Goal: Information Seeking & Learning: Check status

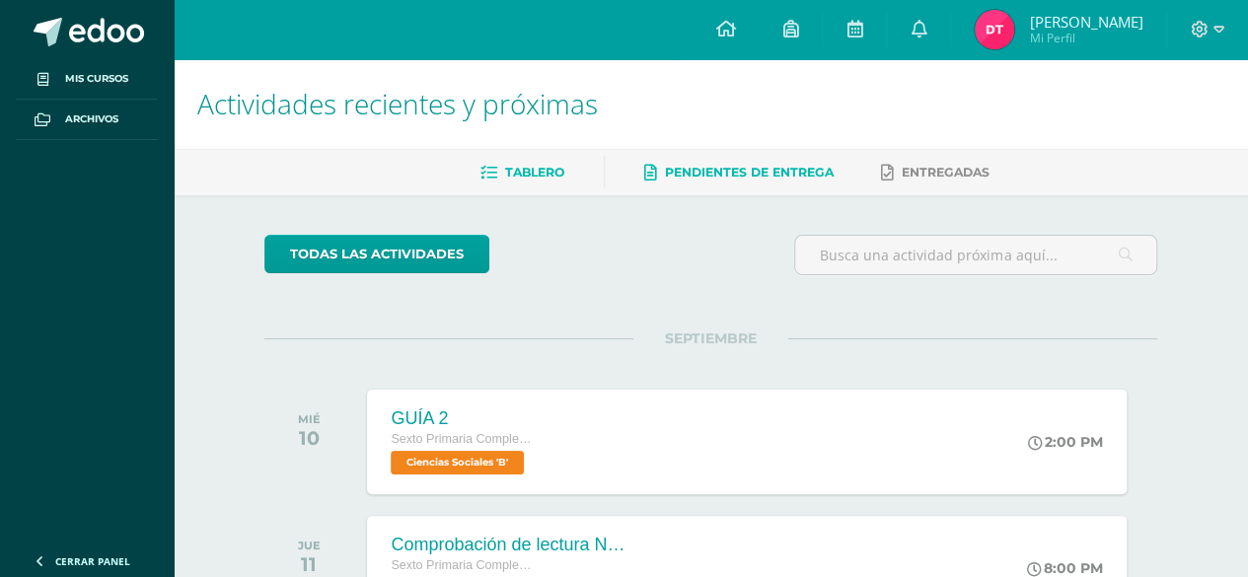
click at [665, 166] on span "Pendientes de entrega" at bounding box center [749, 172] width 169 height 15
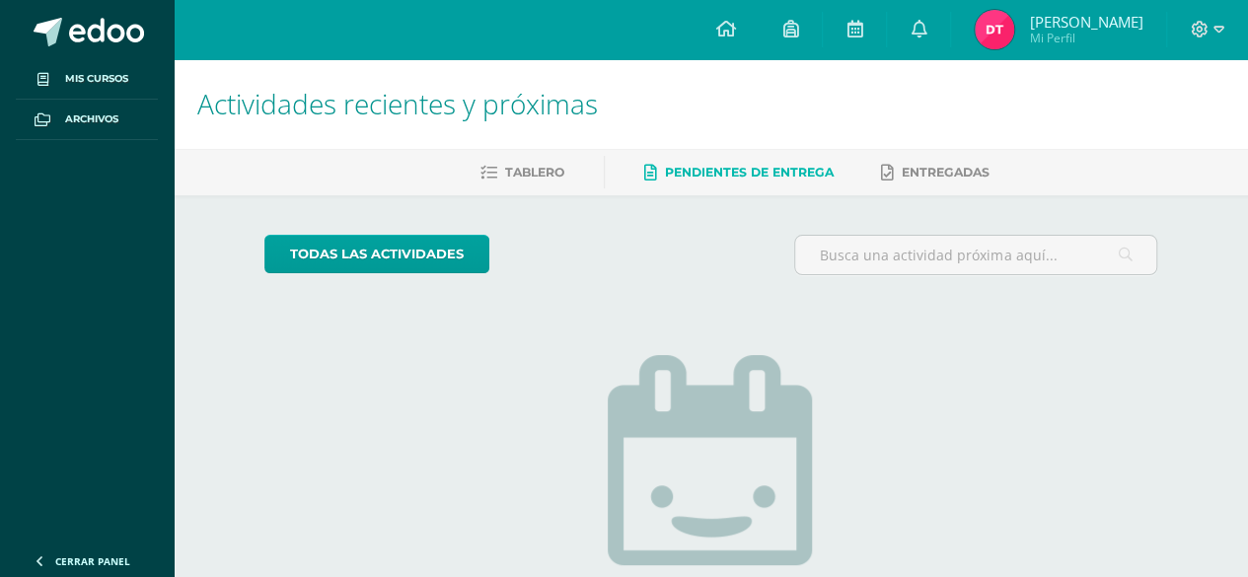
click at [999, 22] on img at bounding box center [994, 29] width 39 height 39
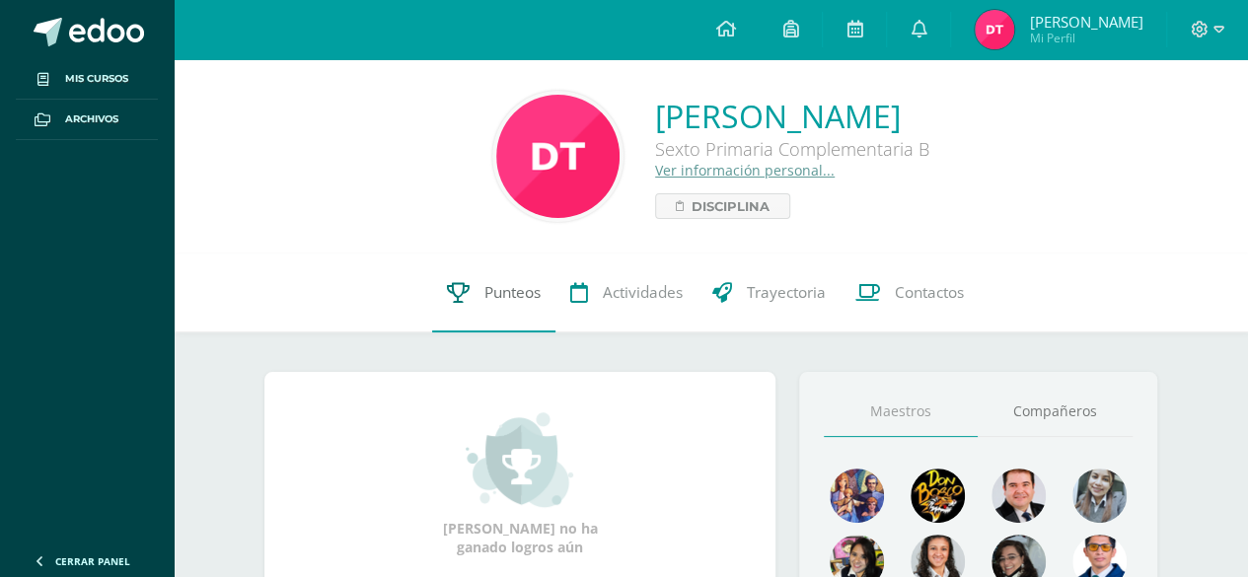
click at [495, 302] on span "Punteos" at bounding box center [512, 292] width 56 height 21
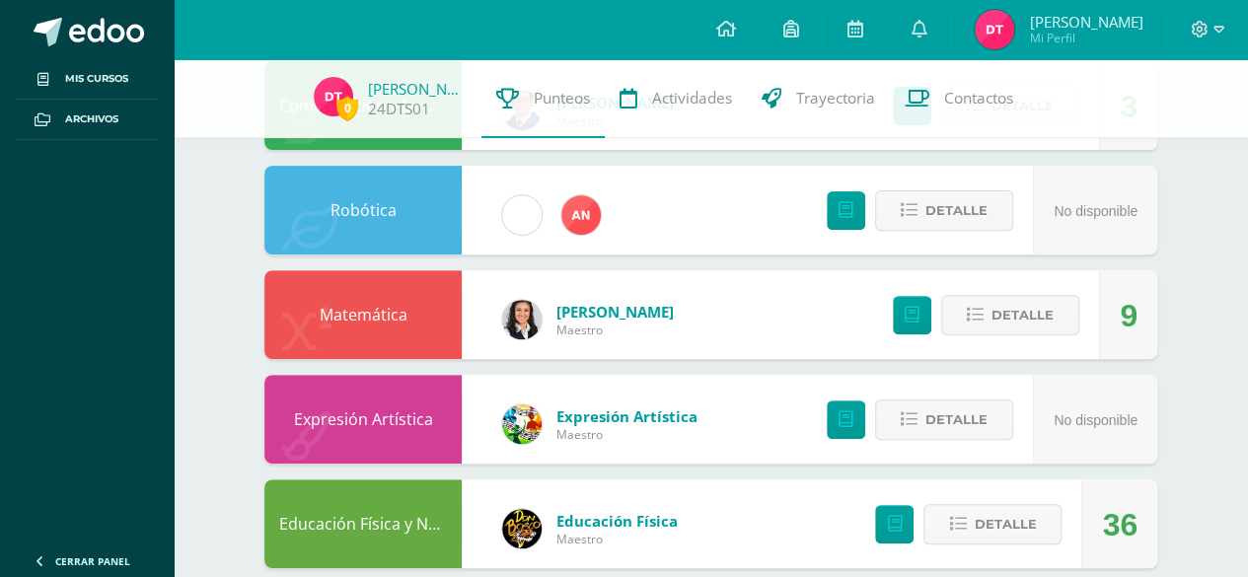
scroll to position [250, 0]
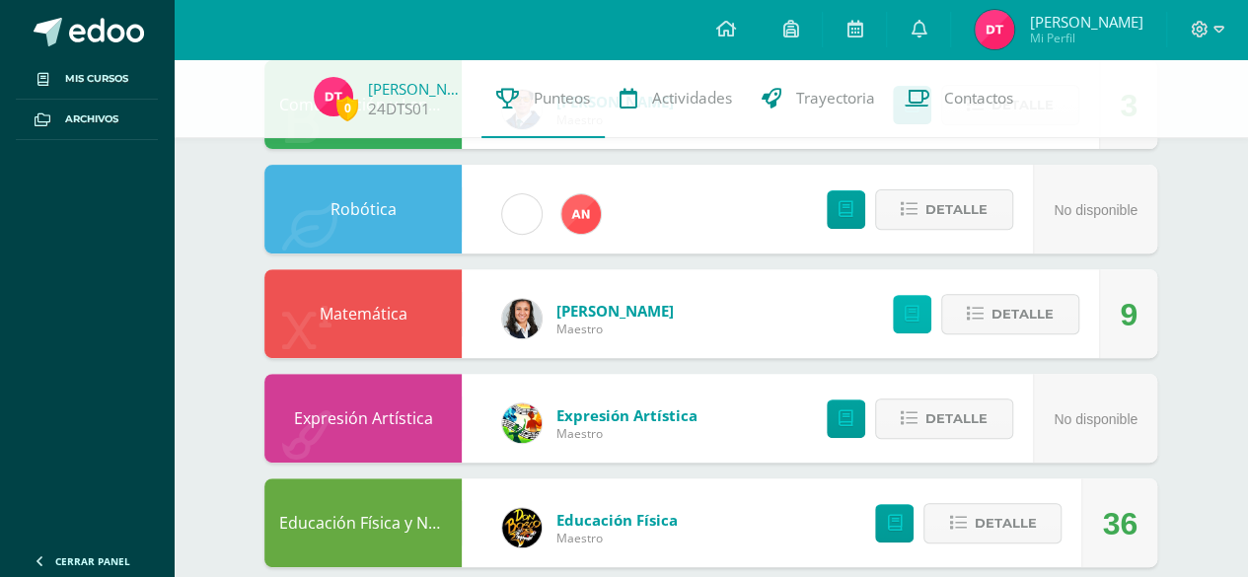
click at [906, 320] on link at bounding box center [912, 314] width 38 height 38
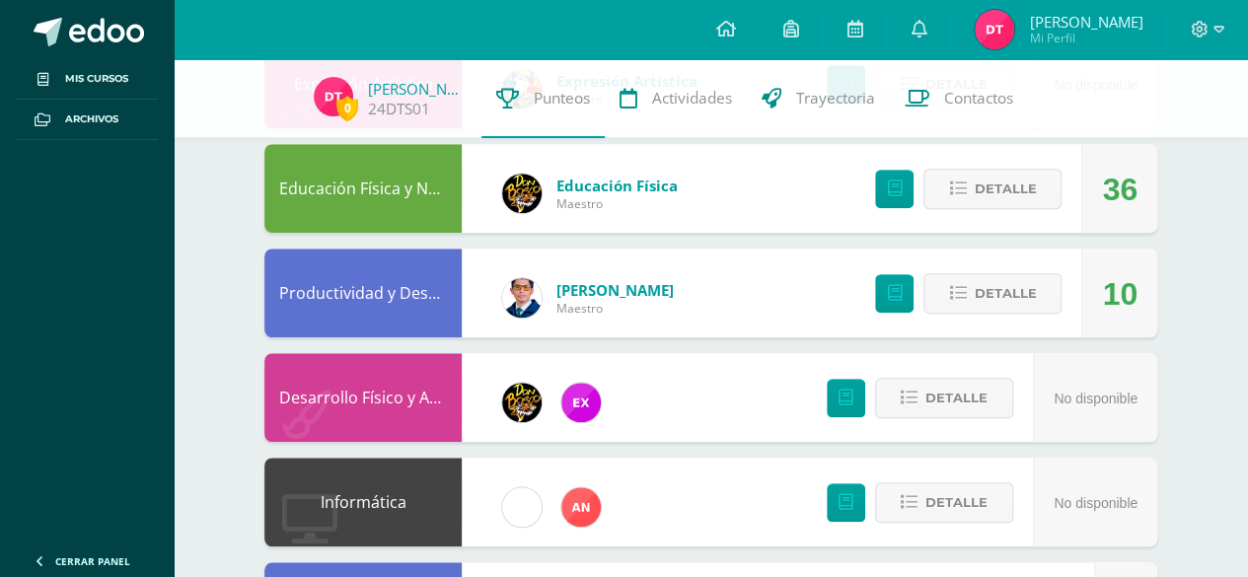
scroll to position [586, 0]
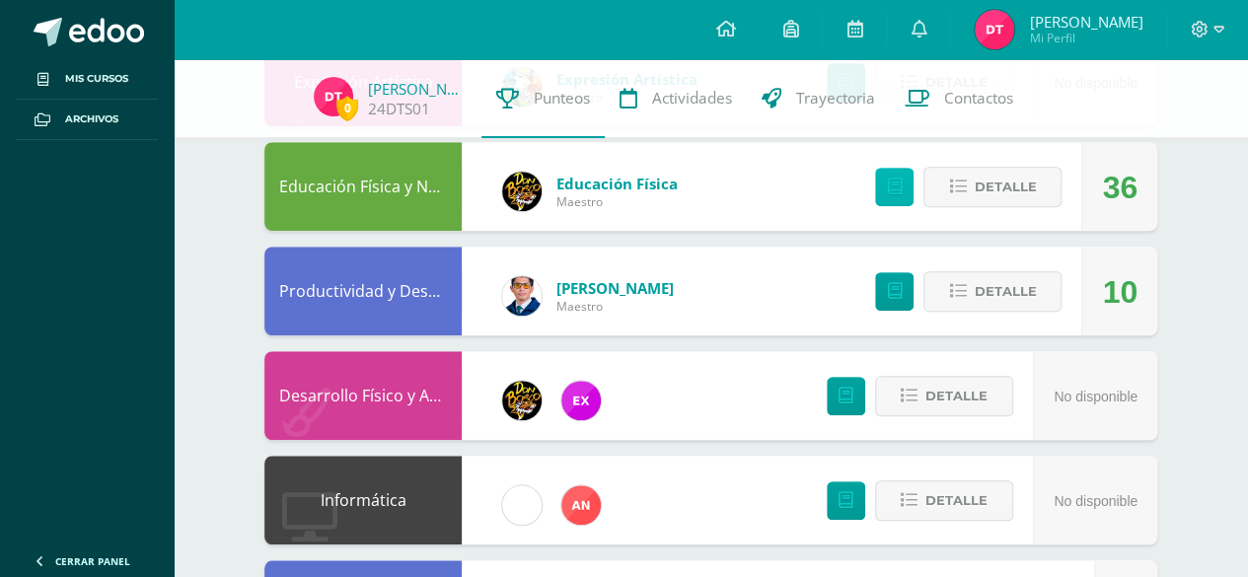
click at [893, 195] on link at bounding box center [894, 187] width 38 height 38
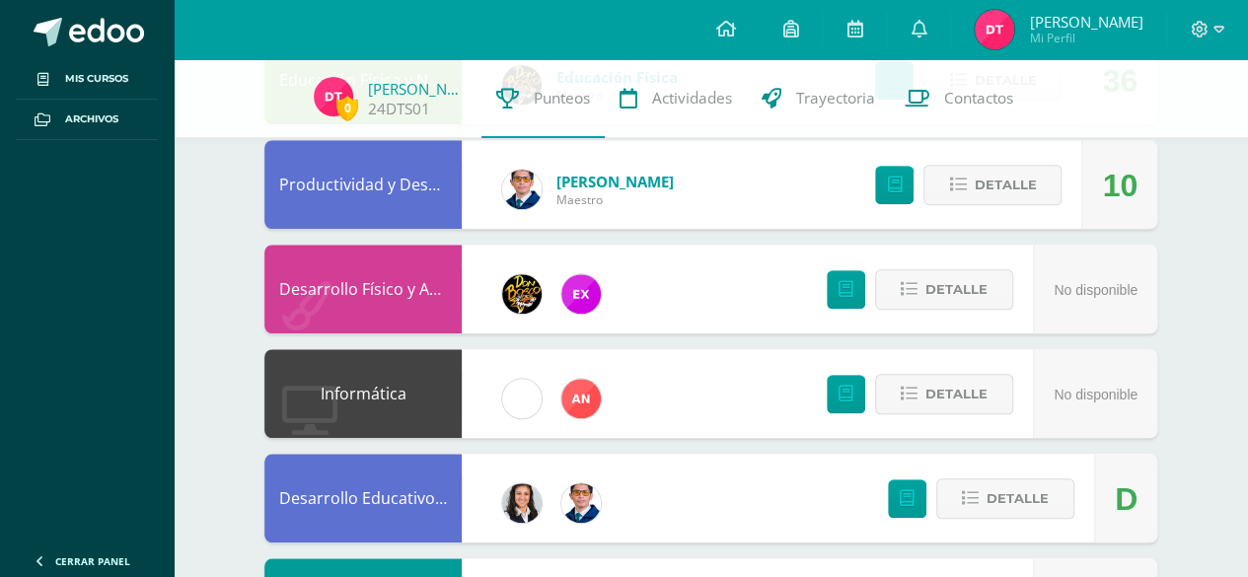
scroll to position [693, 0]
click at [892, 190] on icon at bounding box center [894, 185] width 15 height 17
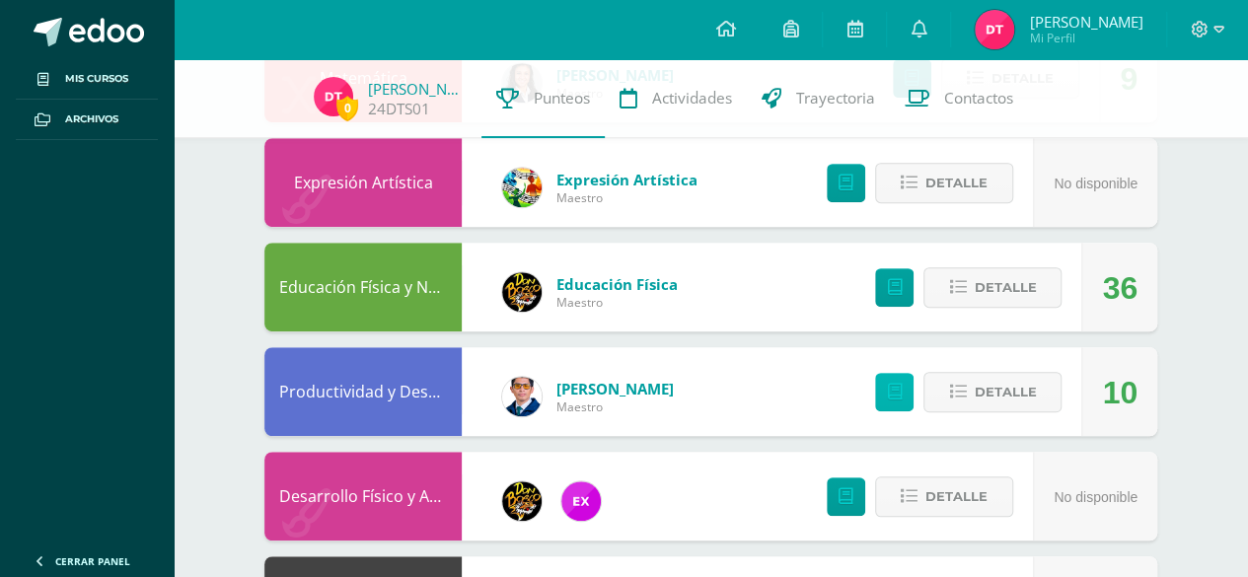
scroll to position [491, 0]
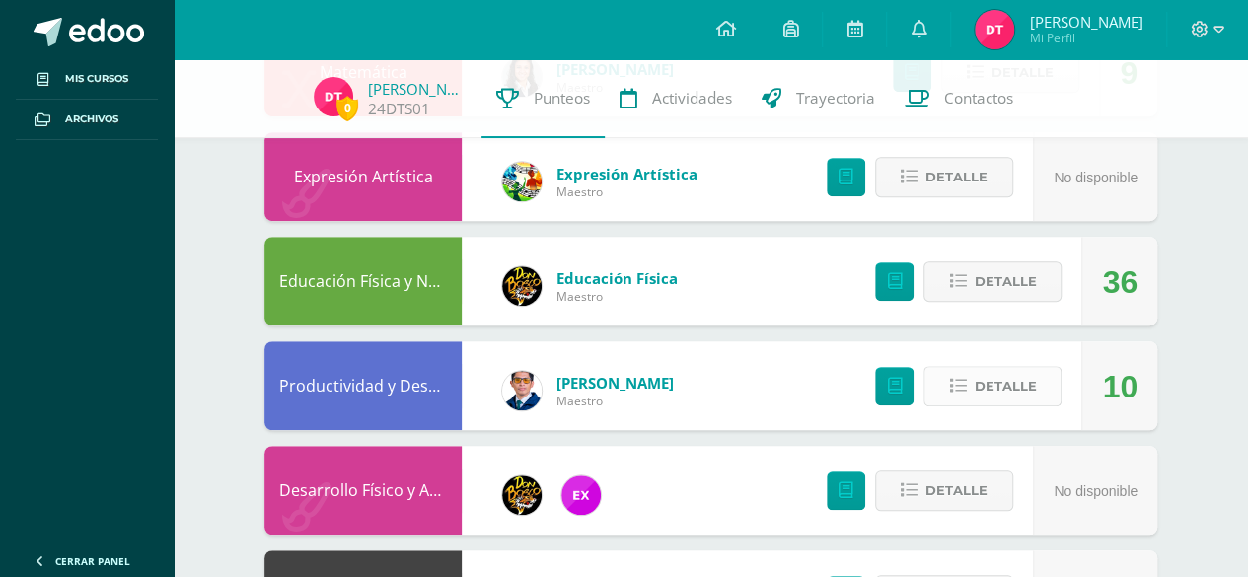
click at [1000, 374] on span "Detalle" at bounding box center [1005, 386] width 62 height 37
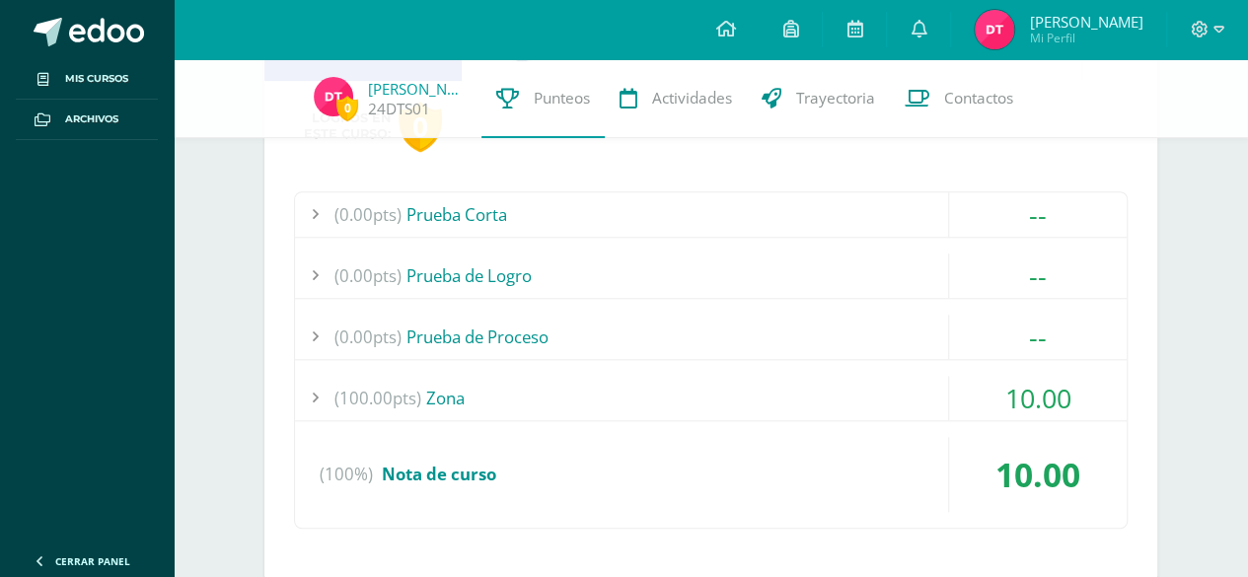
scroll to position [837, 0]
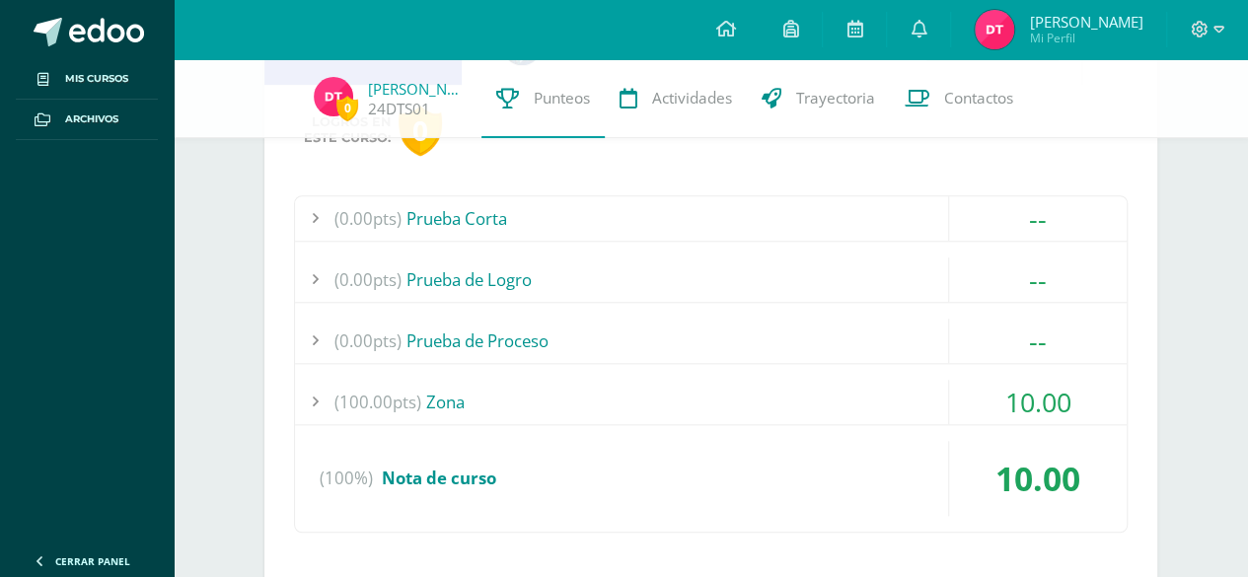
click at [650, 403] on div "(100.00pts) Zona" at bounding box center [711, 402] width 832 height 44
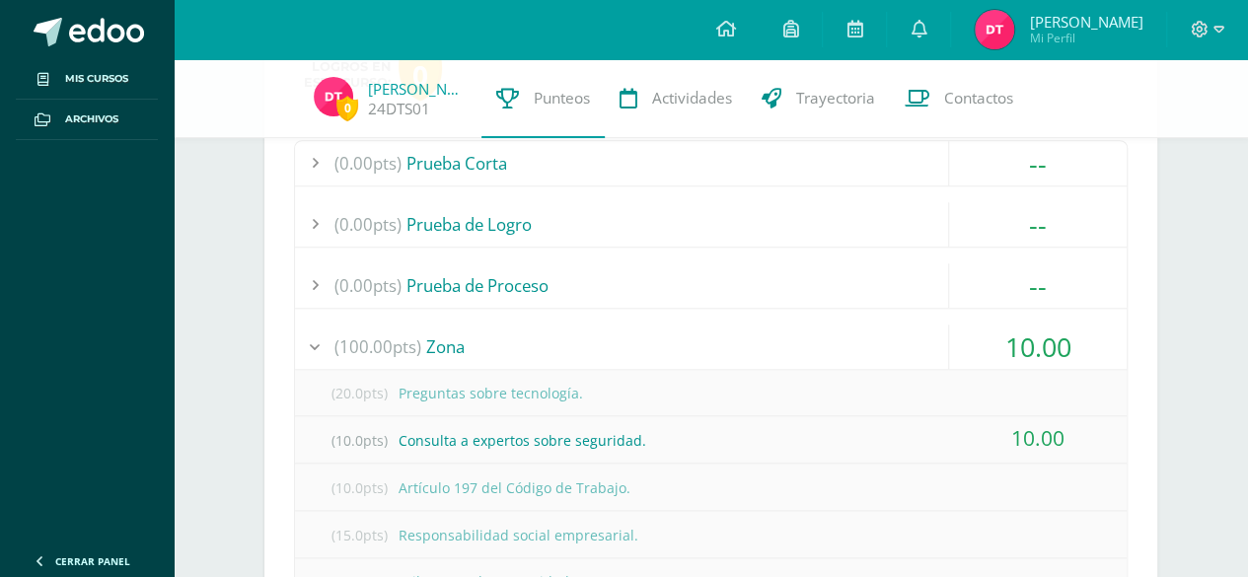
scroll to position [886, 0]
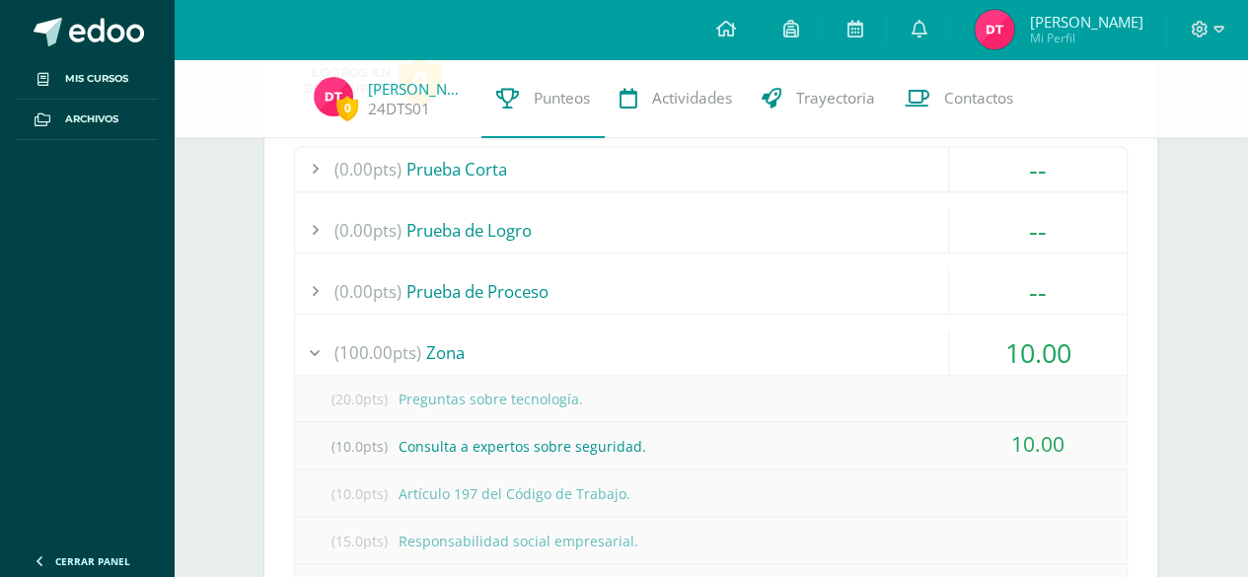
click at [728, 292] on div "(0.00pts) Prueba de Proceso" at bounding box center [711, 291] width 832 height 44
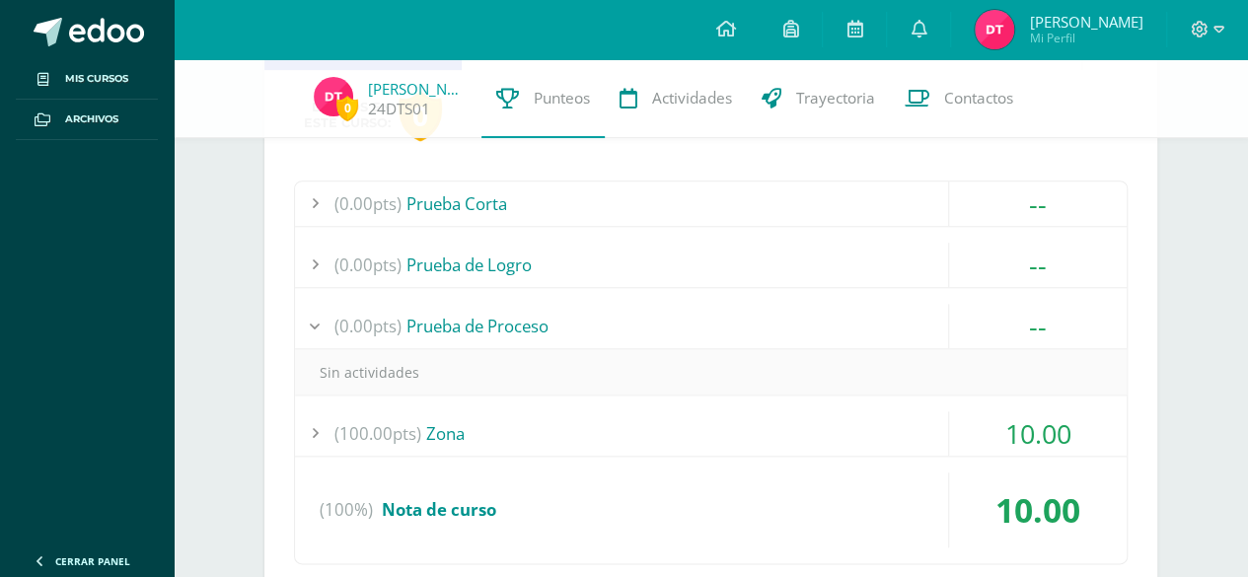
scroll to position [796, 0]
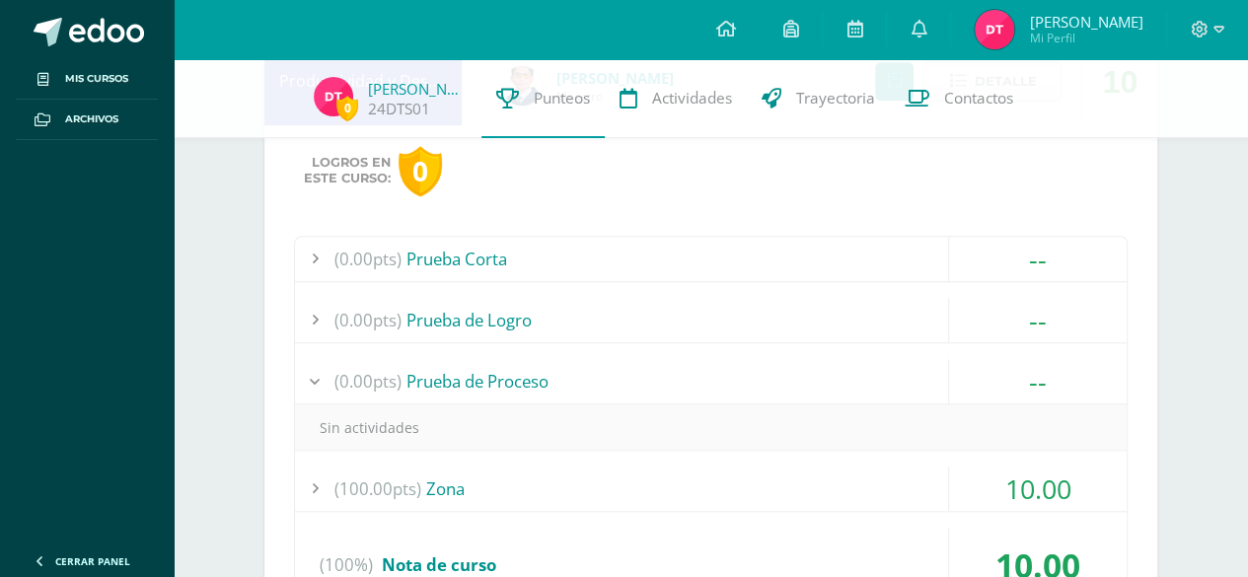
click at [728, 319] on div "(0.00pts) Prueba de Logro" at bounding box center [711, 320] width 832 height 44
click at [715, 253] on div "(0.00pts) Prueba Corta" at bounding box center [711, 259] width 832 height 44
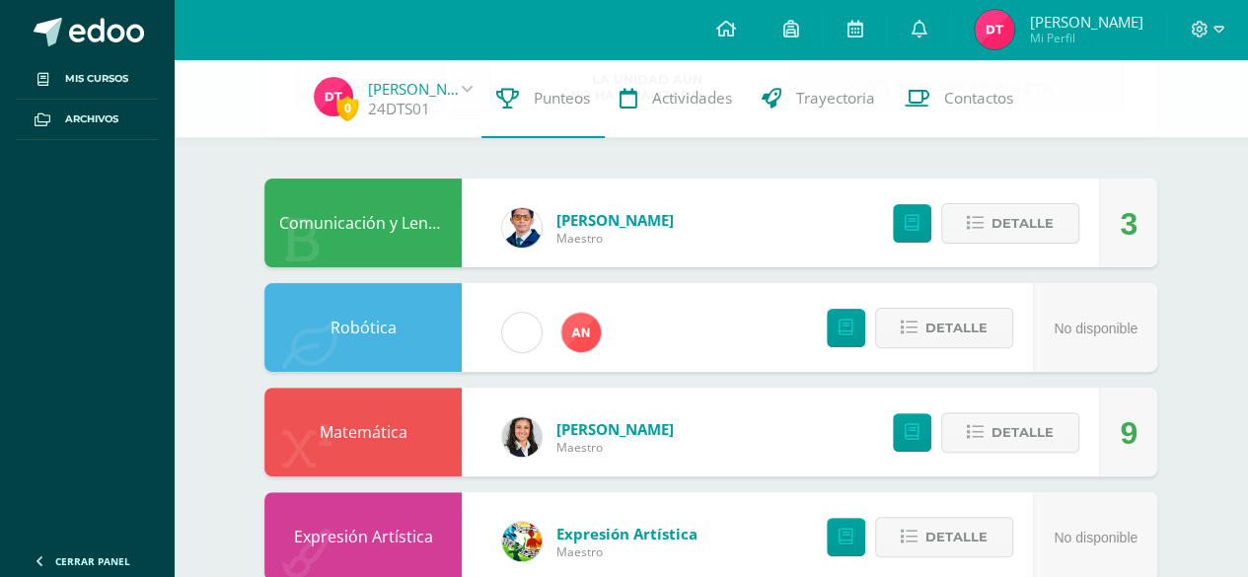
scroll to position [0, 0]
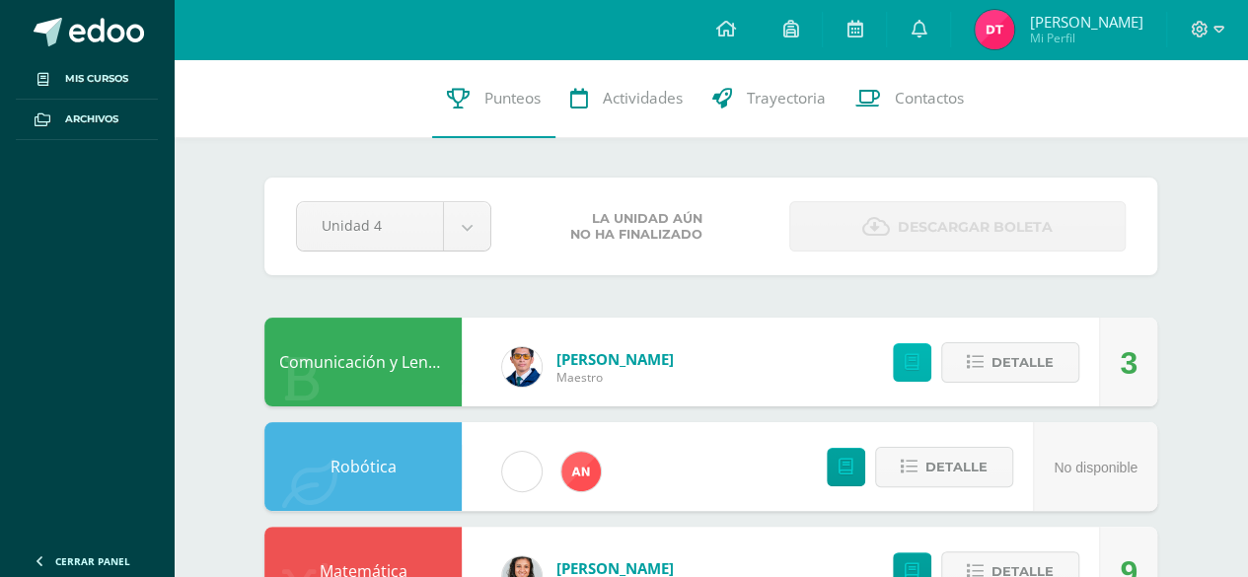
click at [915, 365] on icon at bounding box center [912, 362] width 15 height 17
click at [646, 83] on link "Actividades" at bounding box center [627, 98] width 142 height 79
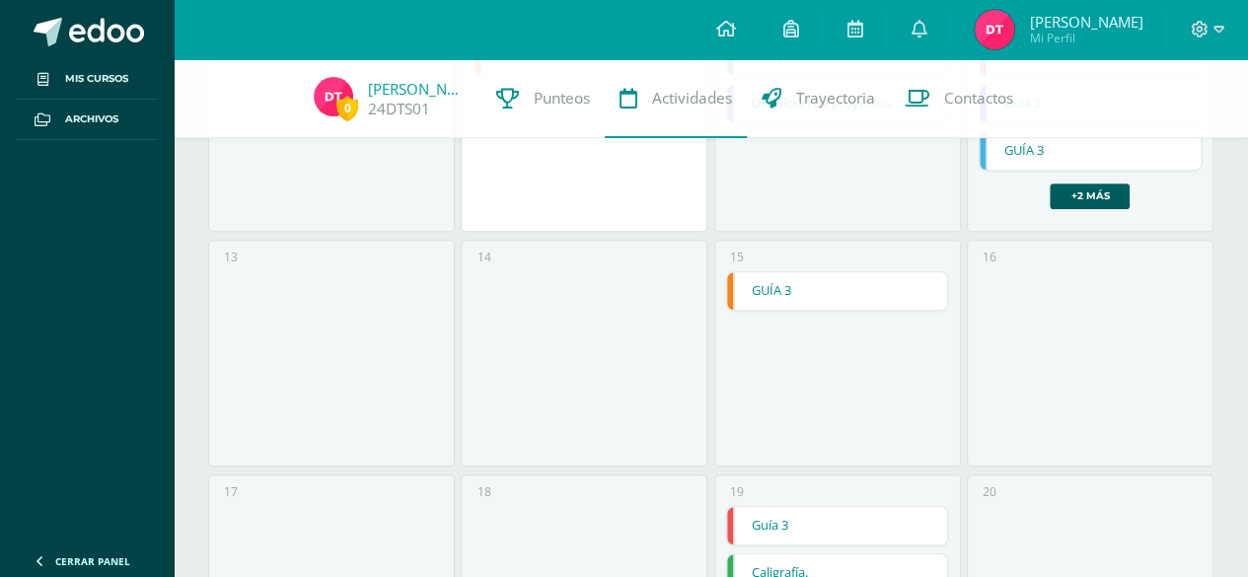
scroll to position [297, 0]
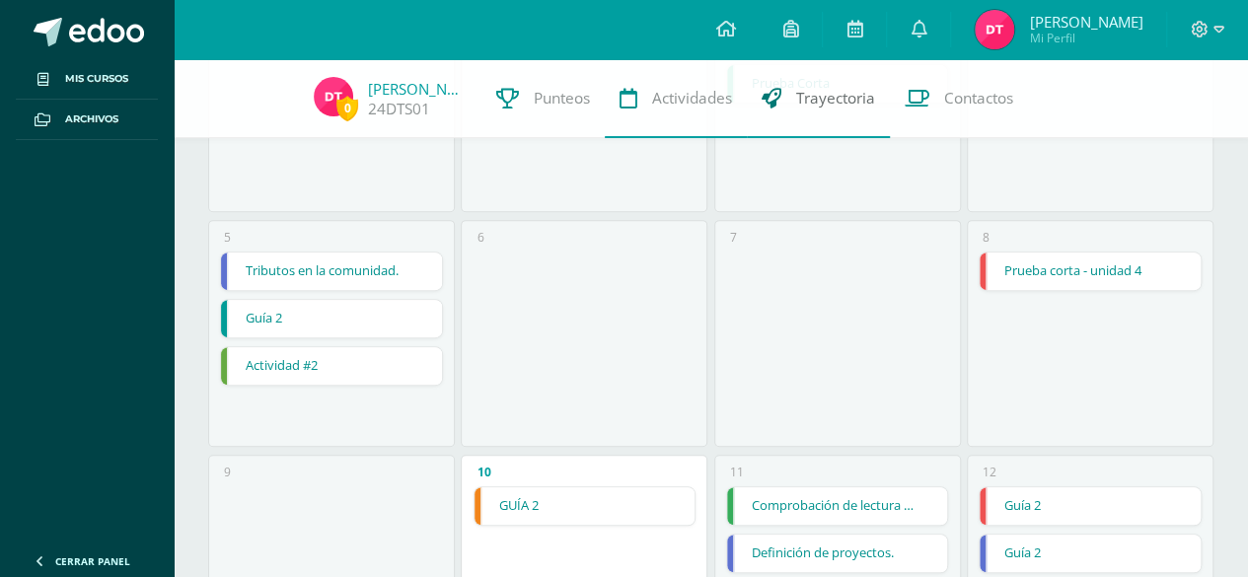
click at [870, 98] on span "Trayectoria" at bounding box center [835, 98] width 79 height 21
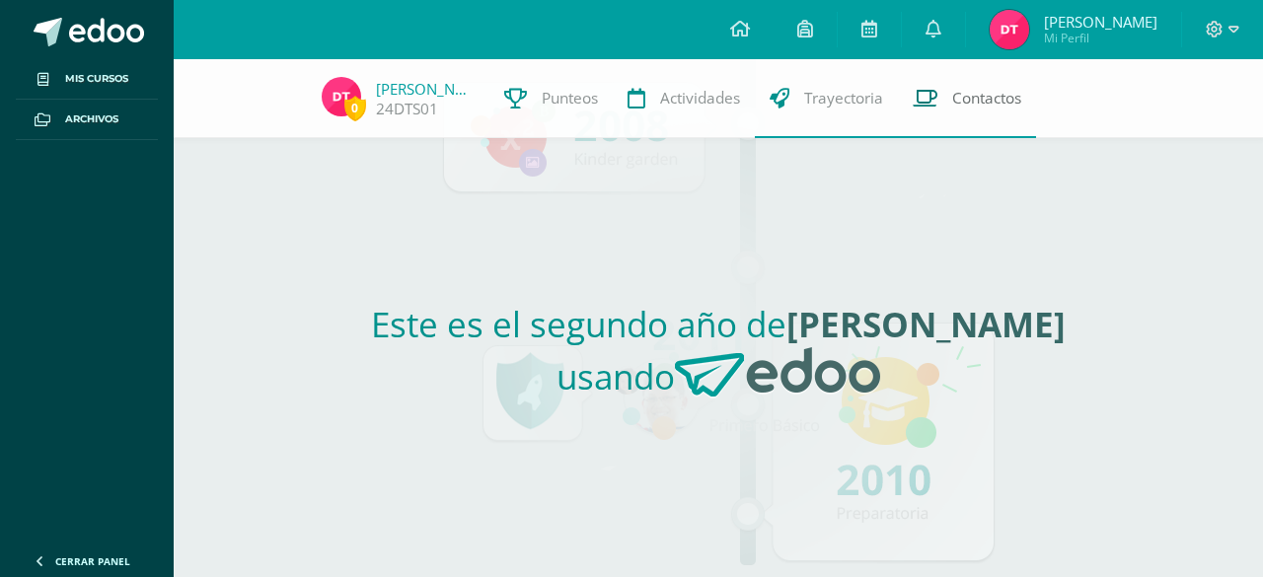
click at [984, 82] on link "Contactos" at bounding box center [967, 98] width 138 height 79
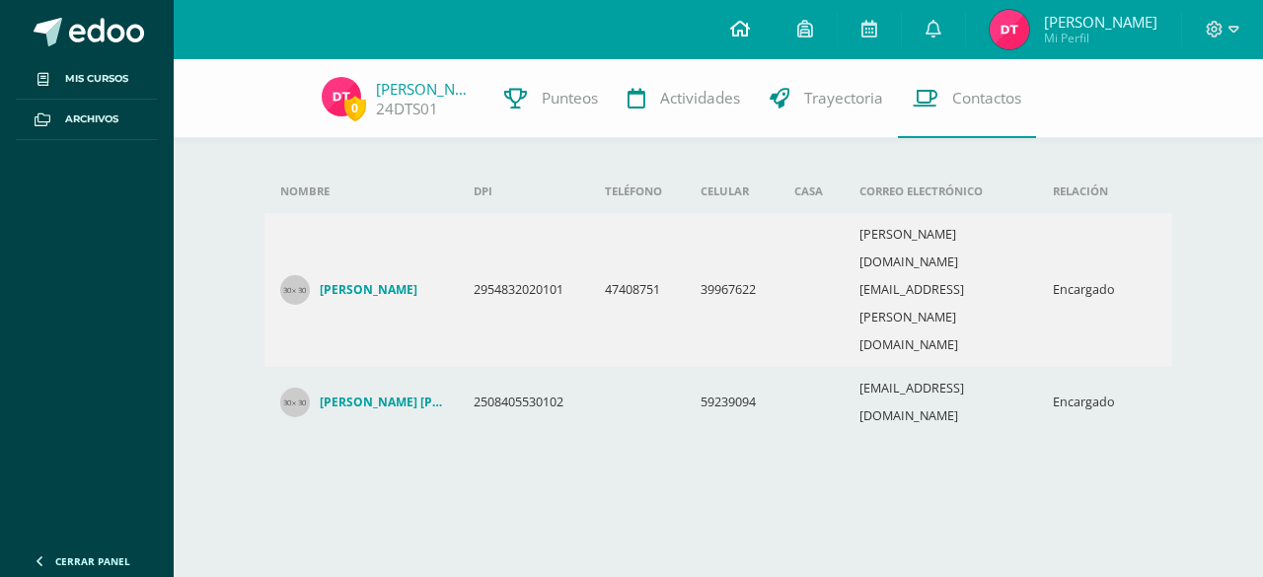
click at [744, 17] on link at bounding box center [740, 29] width 67 height 59
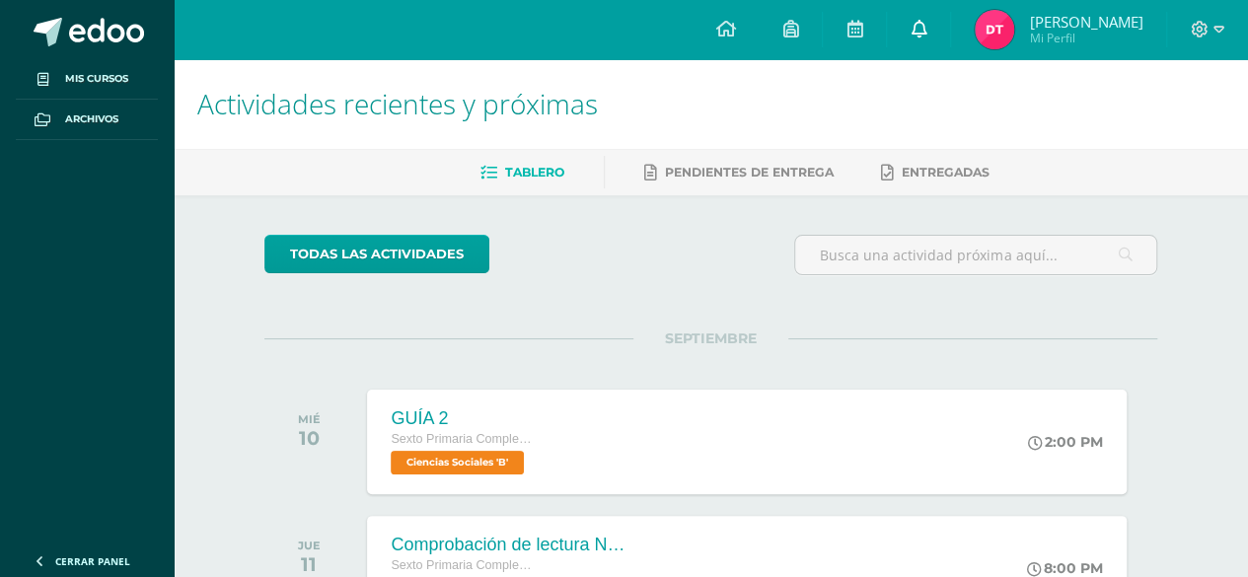
click at [940, 23] on link at bounding box center [918, 29] width 63 height 59
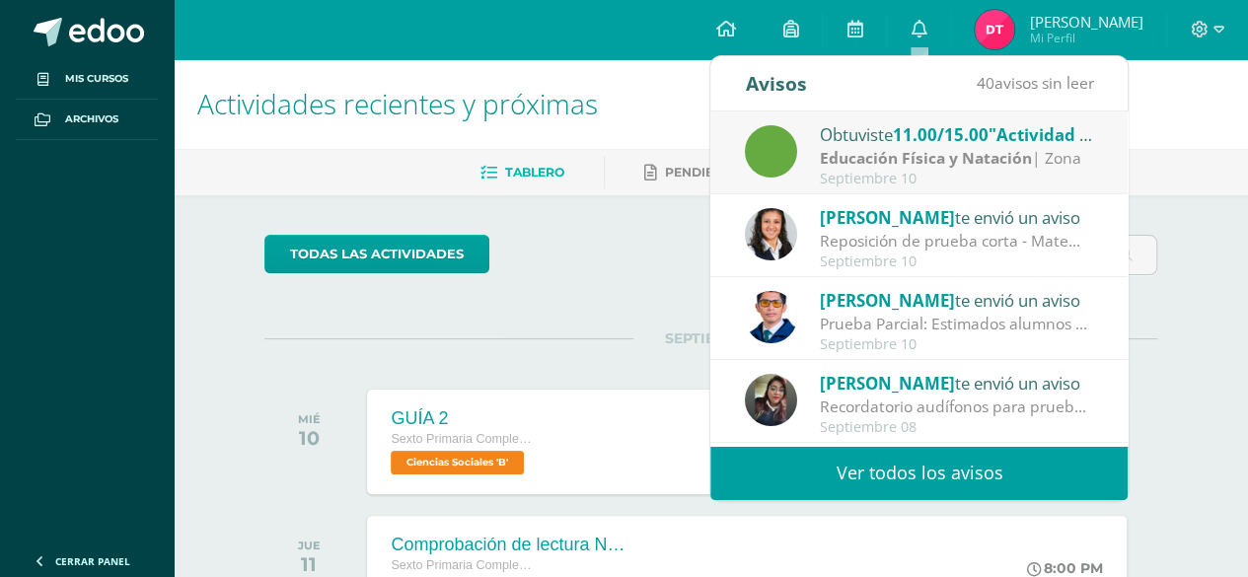
click at [1011, 134] on span ""Actividad #3"" at bounding box center [1048, 134] width 119 height 23
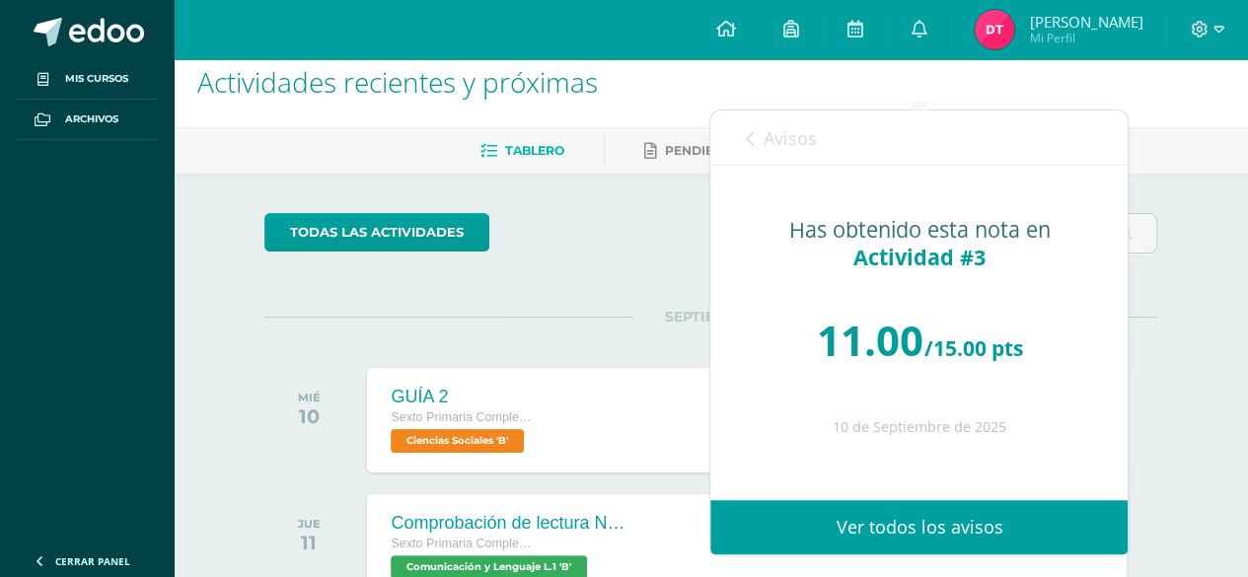
scroll to position [19, 0]
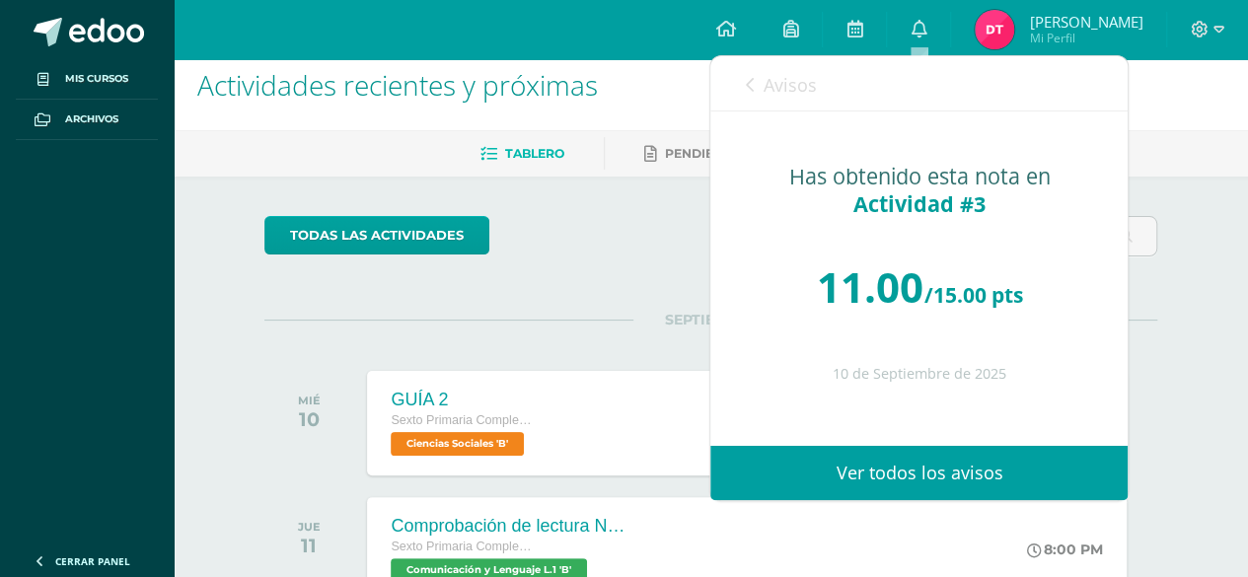
click at [734, 69] on div "Avisos 39 avisos sin leer Avisos" at bounding box center [918, 83] width 417 height 55
click at [758, 97] on link "Avisos" at bounding box center [780, 84] width 71 height 56
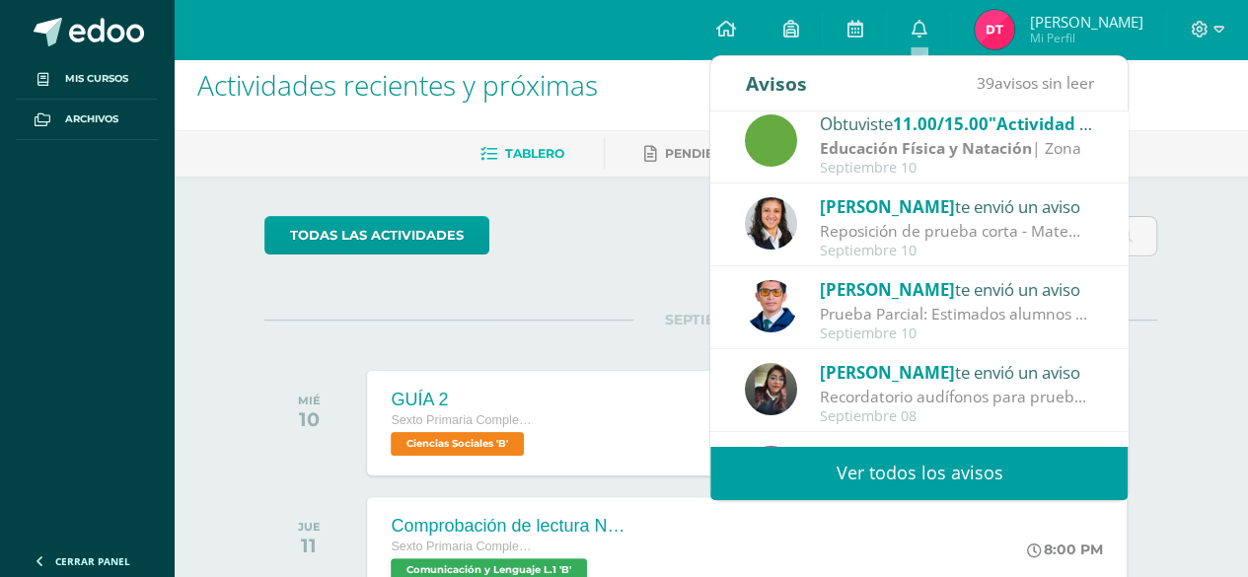
scroll to position [0, 0]
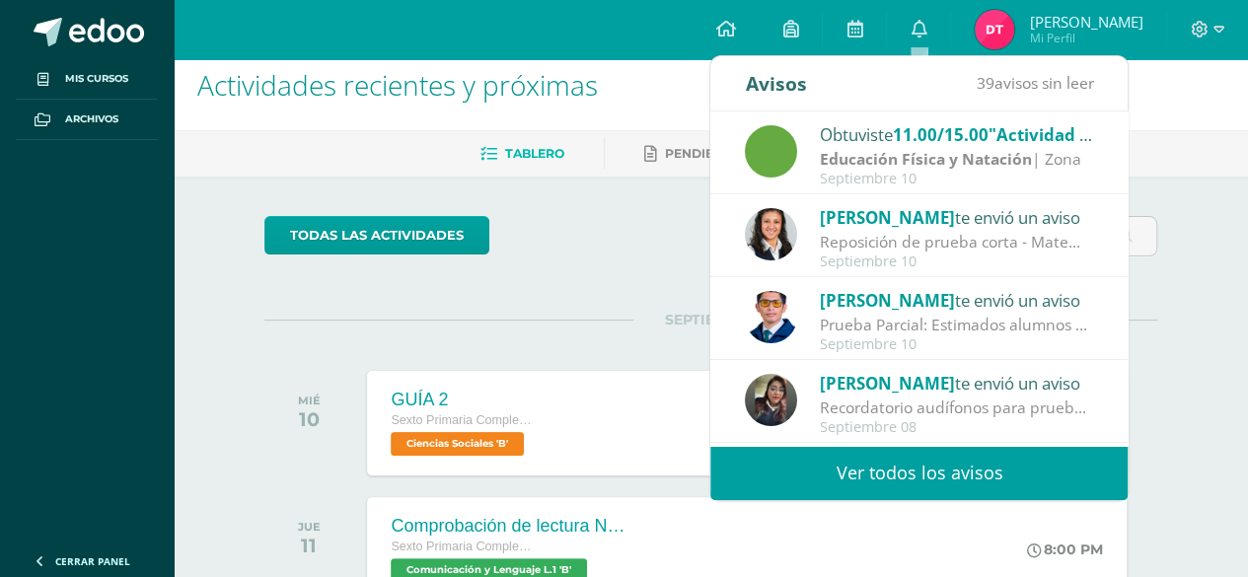
click at [1105, 37] on span "Mi Perfil" at bounding box center [1085, 38] width 113 height 17
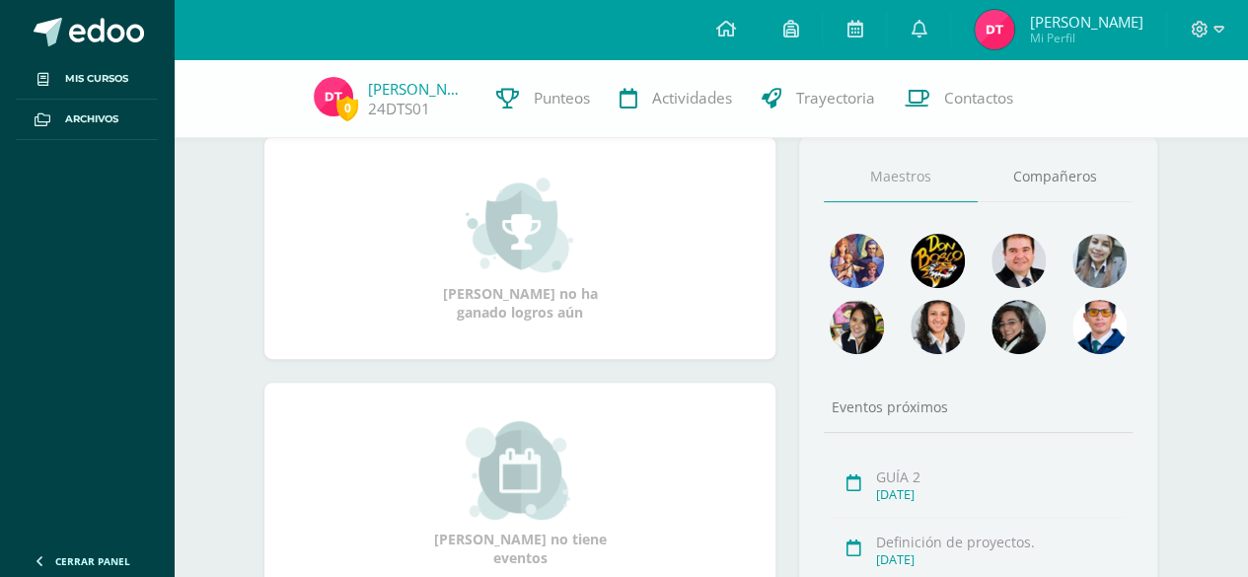
scroll to position [228, 0]
click at [1028, 178] on link "Compañeros" at bounding box center [1055, 176] width 155 height 50
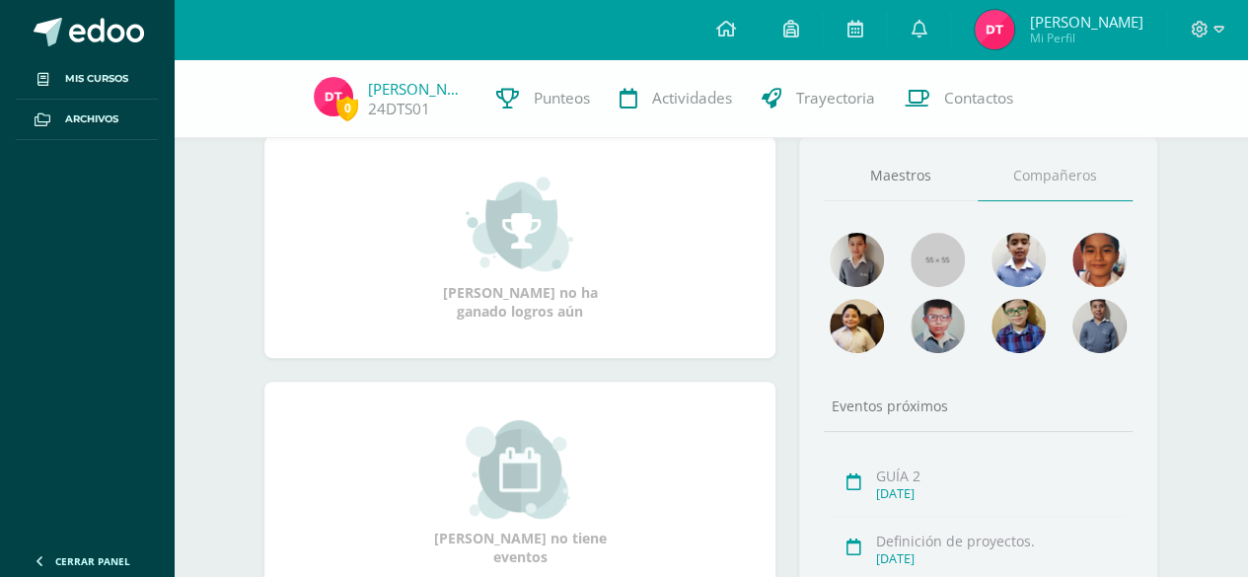
click at [1019, 257] on img at bounding box center [1019, 260] width 54 height 54
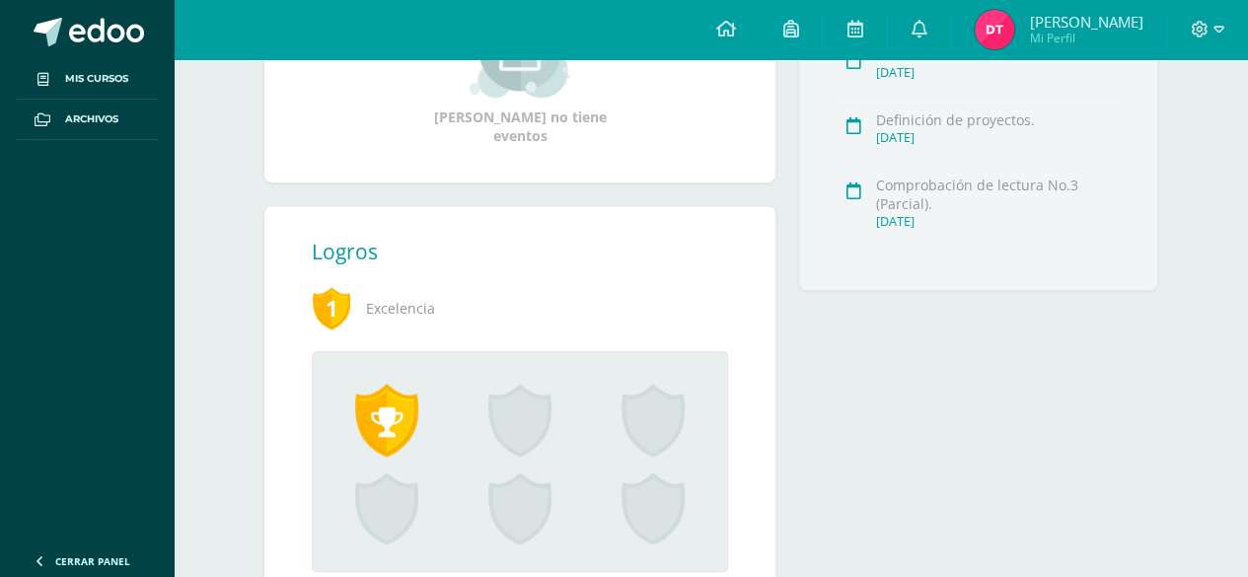
scroll to position [667, 0]
